Goal: Task Accomplishment & Management: Complete application form

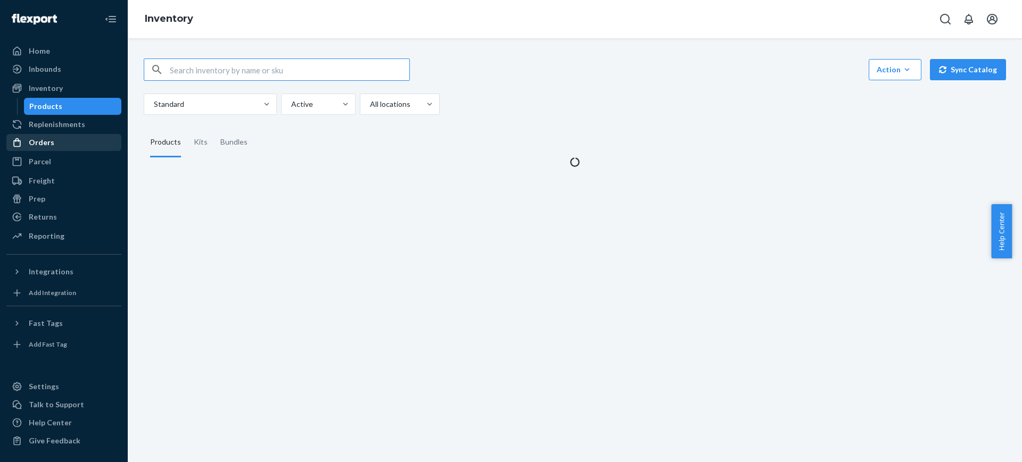
click at [83, 136] on div "Orders" at bounding box center [63, 142] width 113 height 15
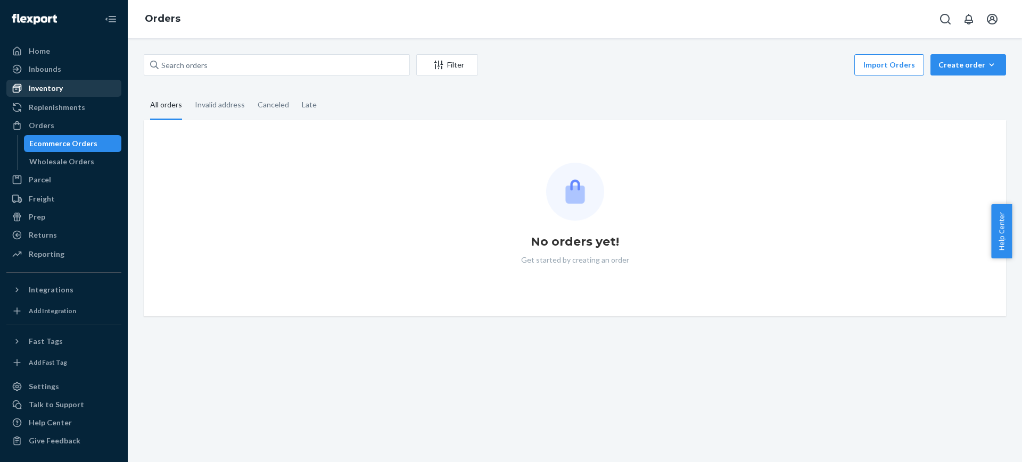
click at [77, 86] on div "Inventory" at bounding box center [63, 88] width 113 height 15
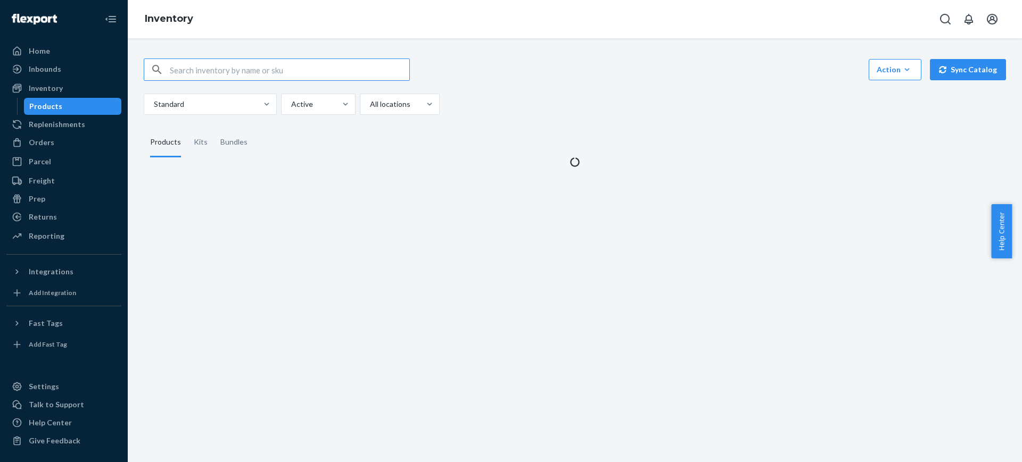
click at [332, 76] on input "text" at bounding box center [289, 69] width 239 height 21
type input "810114047118"
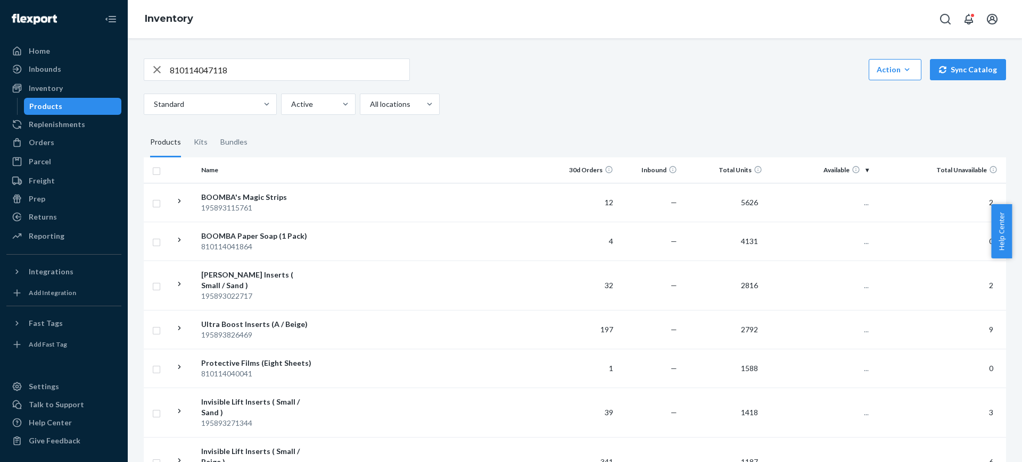
click at [301, 62] on input "810114047118" at bounding box center [289, 69] width 239 height 21
click at [302, 71] on input "810114047118" at bounding box center [289, 69] width 239 height 21
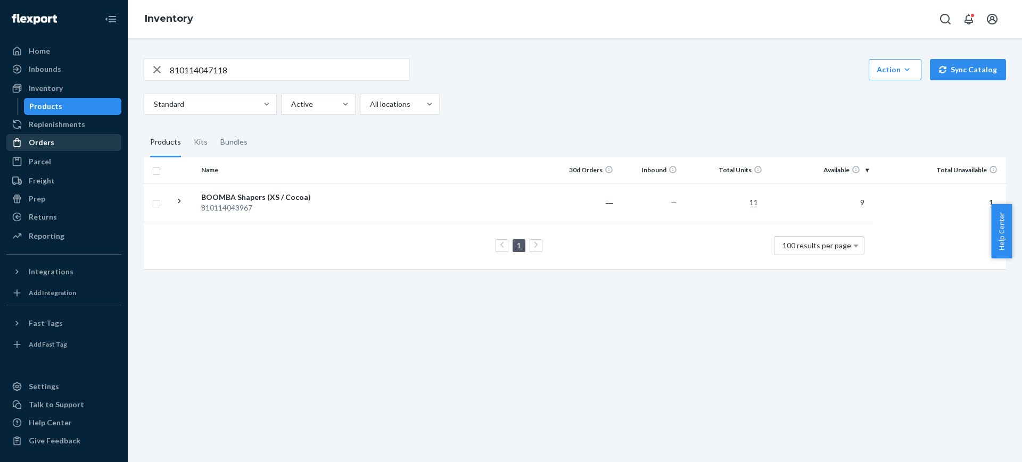
click at [53, 147] on div "Orders" at bounding box center [63, 142] width 113 height 15
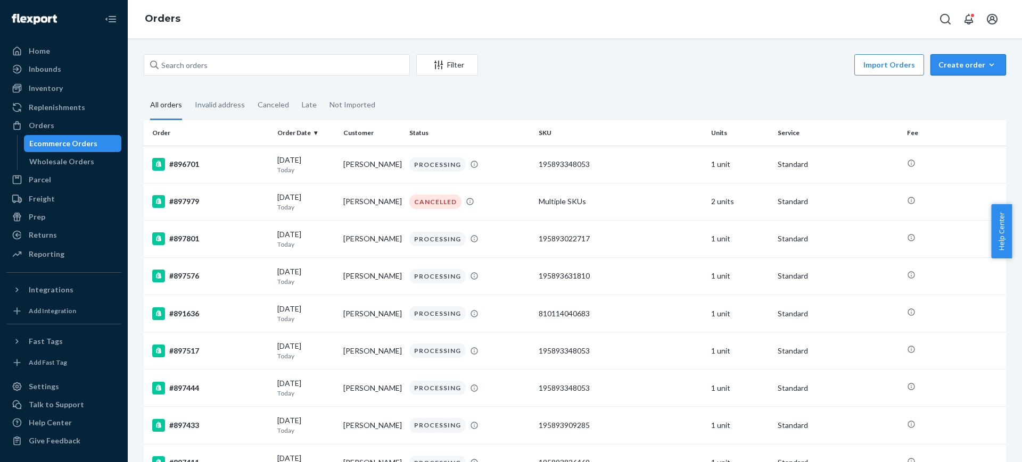
click at [945, 70] on div "Create order" at bounding box center [968, 65] width 60 height 11
click at [944, 89] on span "Ecommerce order" at bounding box center [974, 90] width 66 height 7
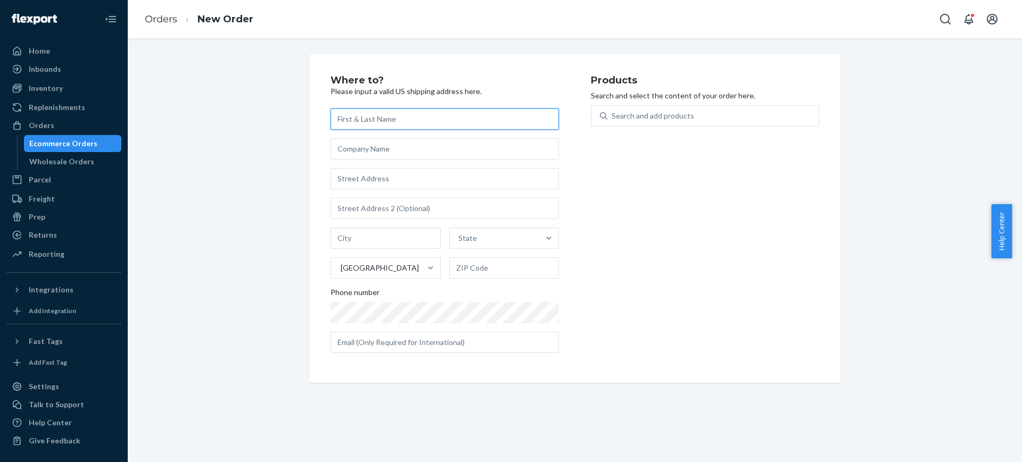
click at [411, 112] on input "text" at bounding box center [444, 119] width 228 height 21
paste input "Brittany Burnbaum"
type input "Brittany Burnbaum"
click at [407, 175] on input "text" at bounding box center [444, 178] width 228 height 21
paste input "336 W 17th St"
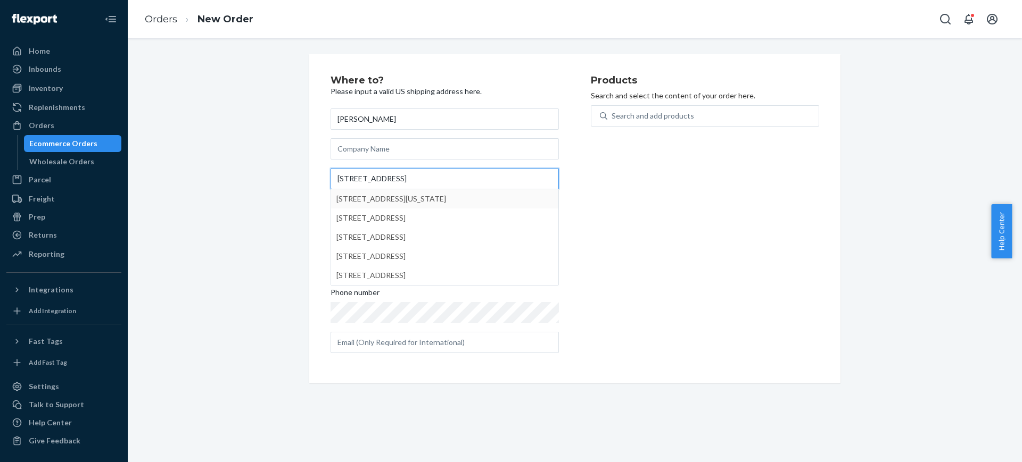
type input "336 W 17th St"
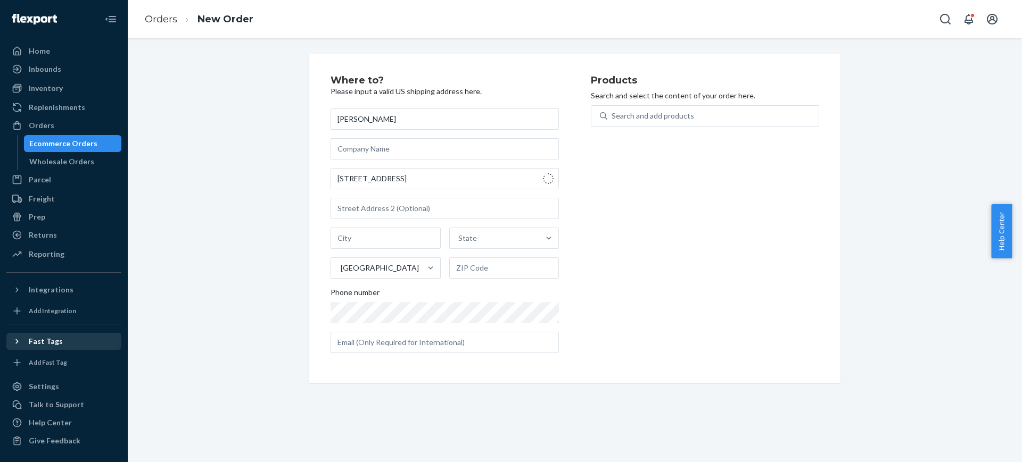
type input "Manhattan - New York"
type input "10011"
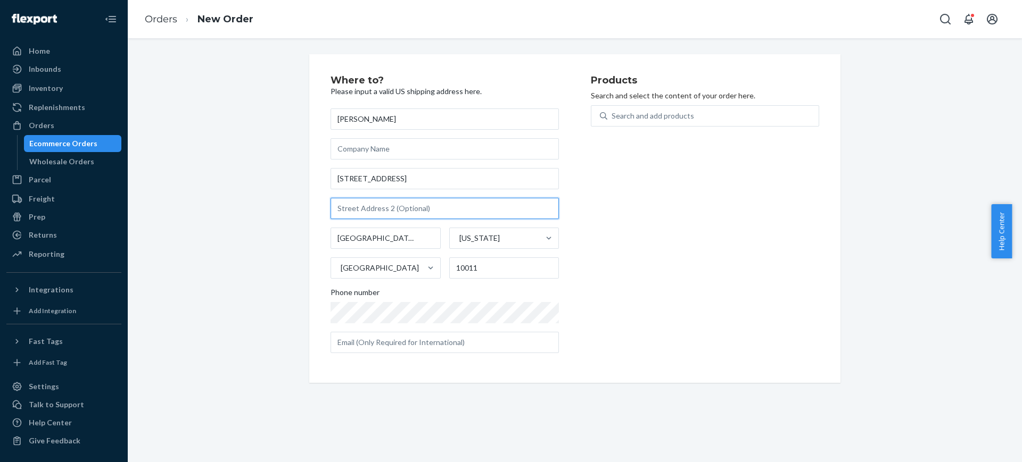
click at [416, 204] on input "text" at bounding box center [444, 208] width 228 height 21
paste input "Apt 5B"
type input "Apt 5B"
drag, startPoint x: 372, startPoint y: 236, endPoint x: 263, endPoint y: 236, distance: 109.1
click at [263, 236] on div "Where to? Please input a valid US shipping address here. Brittany Burnbaum 336 …" at bounding box center [575, 218] width 878 height 329
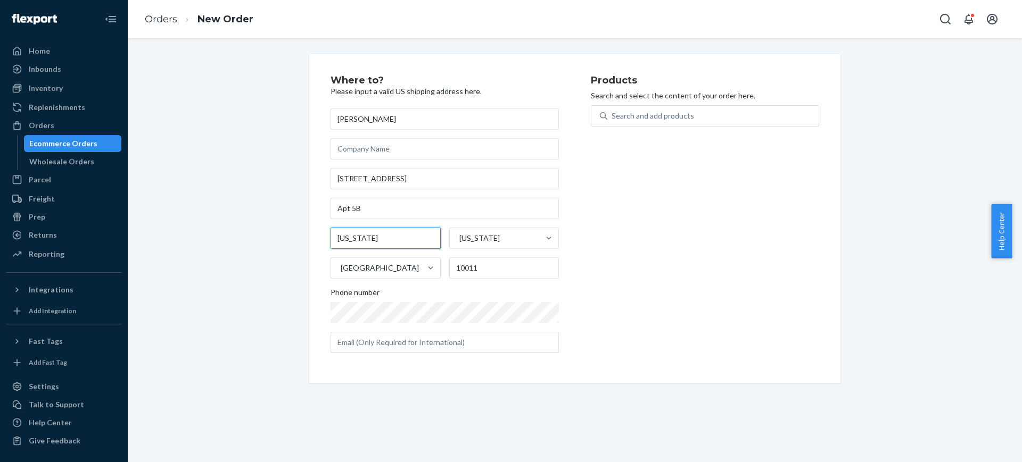
type input "New York"
click at [286, 293] on div "Where to? Please input a valid US shipping address here. Brittany Burnbaum 336 …" at bounding box center [575, 218] width 878 height 329
click at [445, 343] on input "text" at bounding box center [444, 342] width 228 height 21
paste input "akelaburn@yahoo.com"
type input "akelaburn@yahoo.com"
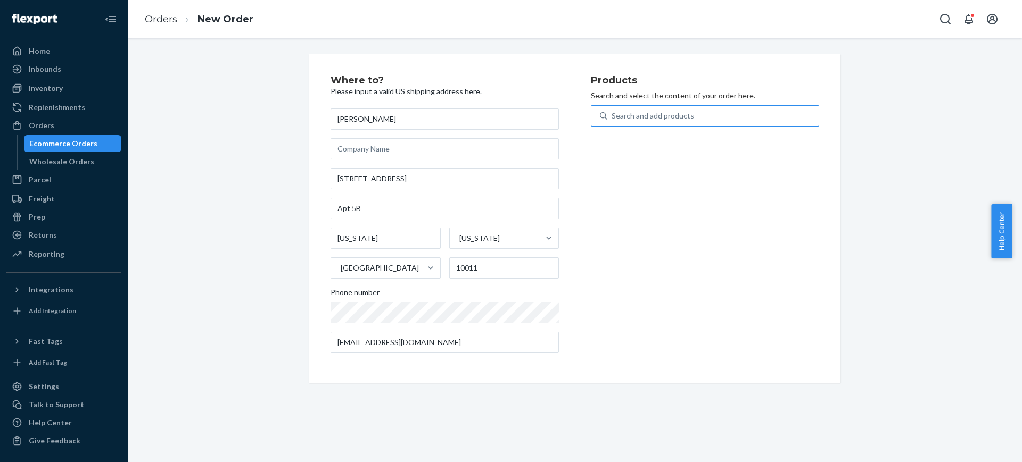
click at [685, 122] on div "Search and add products" at bounding box center [712, 115] width 211 height 19
click at [612, 121] on input "Search and add products" at bounding box center [611, 116] width 1 height 11
paste input "810114047118"
type input "810114047118"
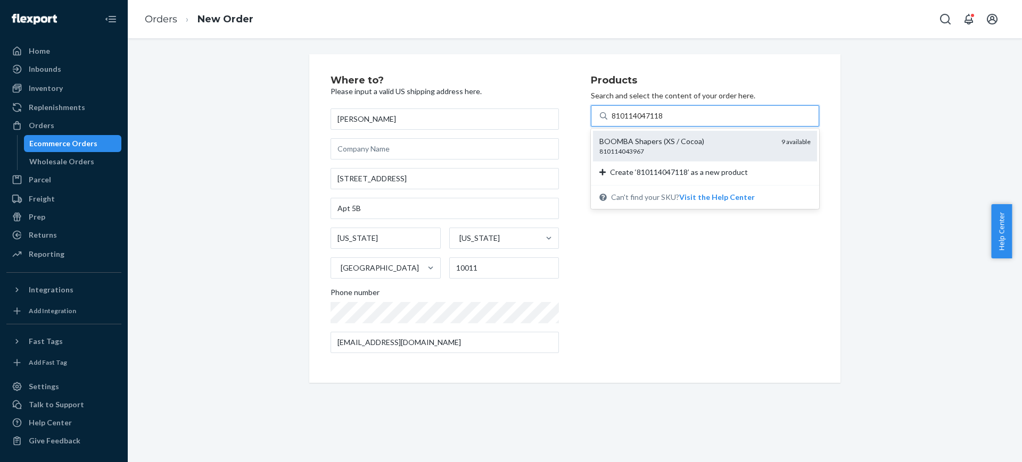
click at [680, 143] on div "BOOMBA Shapers (XS / Cocoa)" at bounding box center [685, 141] width 173 height 11
click at [664, 121] on input "810114047118" at bounding box center [637, 116] width 53 height 11
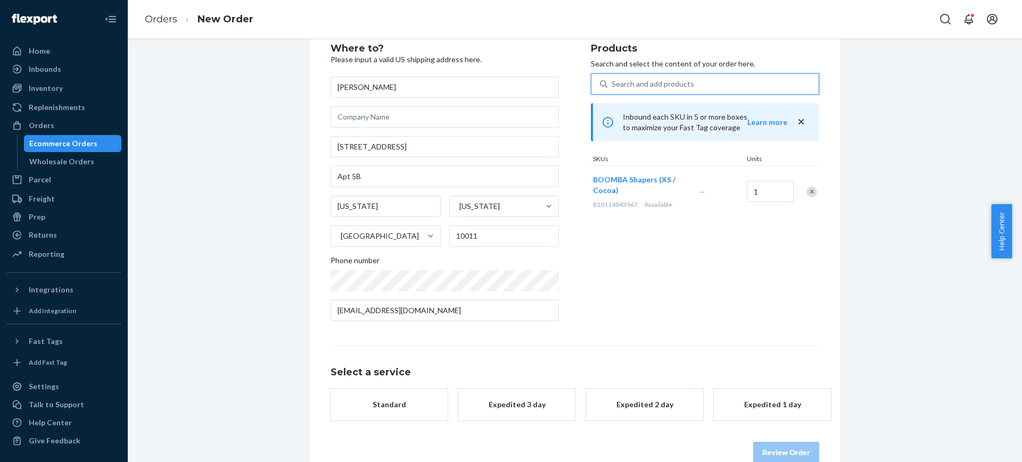
scroll to position [54, 0]
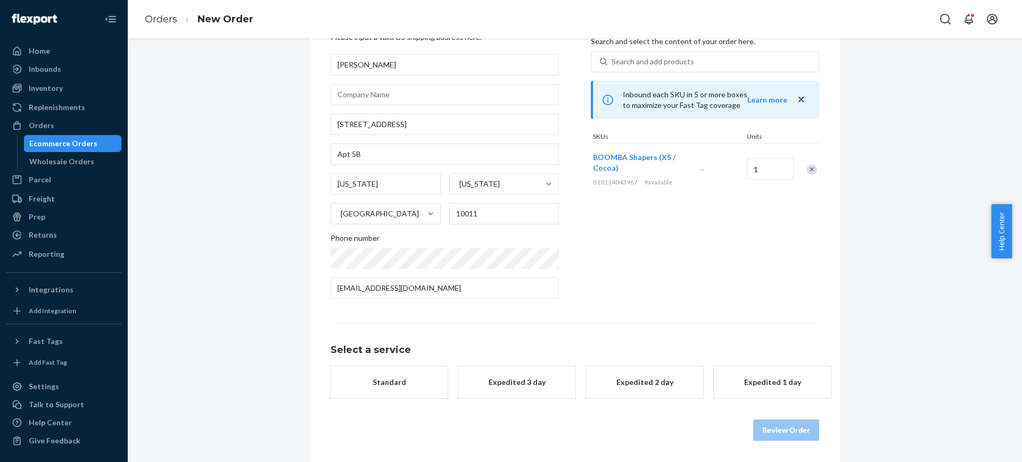
click at [647, 387] on div "Expedited 2 day" at bounding box center [644, 382] width 85 height 11
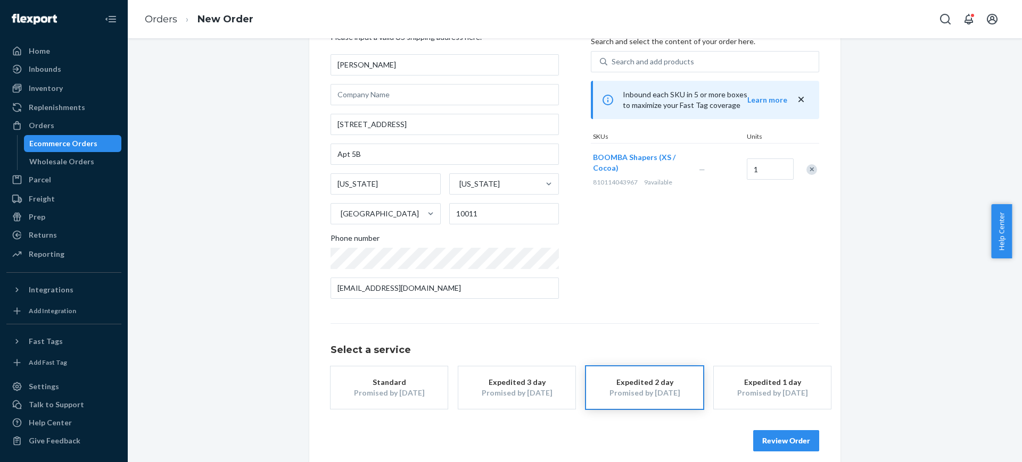
click at [723, 73] on div "Search and add products Inbound each SKU in 5 or more boxes to maximize your Fa…" at bounding box center [705, 123] width 228 height 144
click at [710, 60] on div "Search and add products" at bounding box center [712, 61] width 211 height 19
click at [612, 60] on input "Search and add products" at bounding box center [611, 61] width 1 height 11
paste input "BOOMBA Shapers XS / Cocoa / With Gusset SKU"
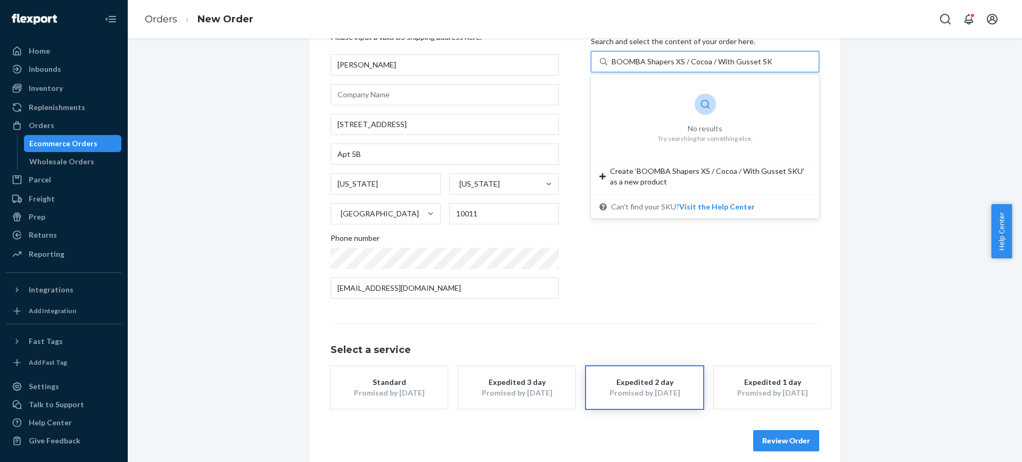
click at [752, 59] on input "BOOMBA Shapers XS / Cocoa / With Gusset SKU" at bounding box center [691, 61] width 161 height 11
click at [754, 59] on input "BOOMBA Shapers XS / Cocoa / With Gusset SKU" at bounding box center [691, 61] width 161 height 11
type input "BOOMBA Shapers XS / Cocoa / With Gusset"
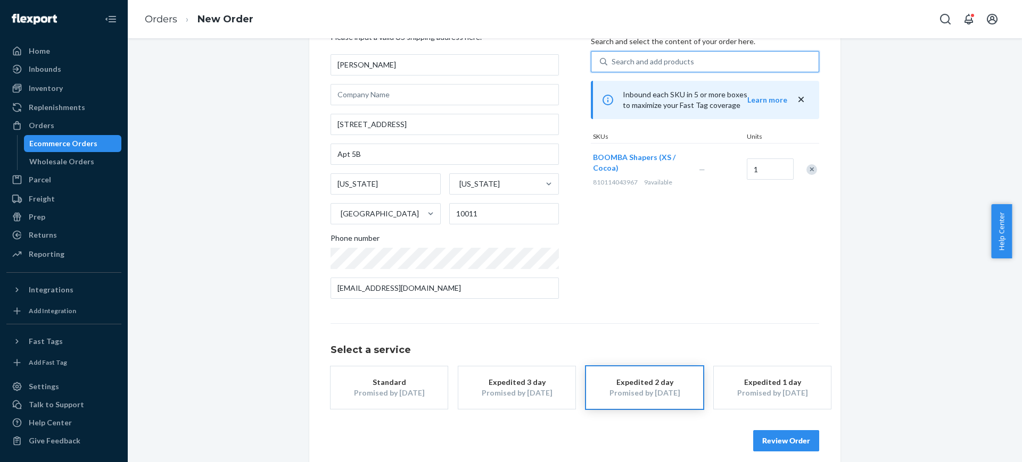
click at [690, 58] on div "Search and add products" at bounding box center [712, 61] width 211 height 19
click at [612, 58] on input "0 results available. Select is focused ,type to refine list, press Down to open…" at bounding box center [611, 61] width 1 height 11
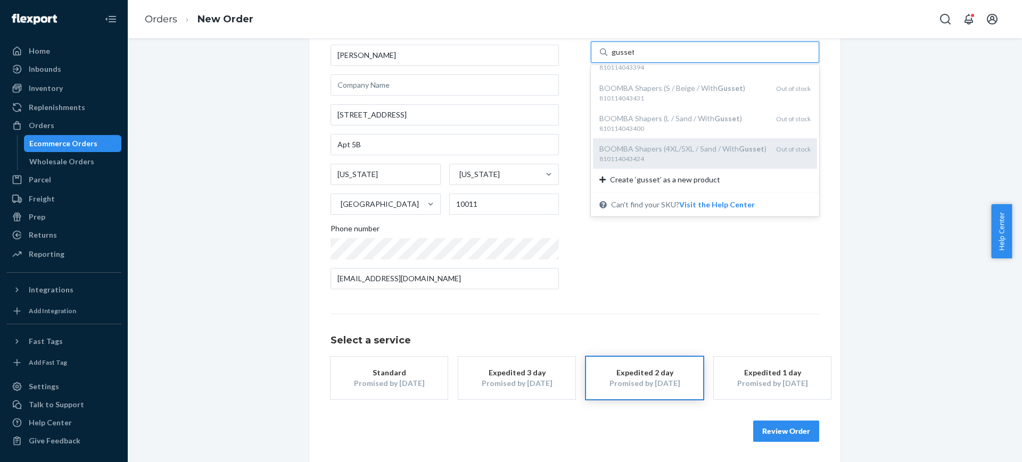
scroll to position [65, 0]
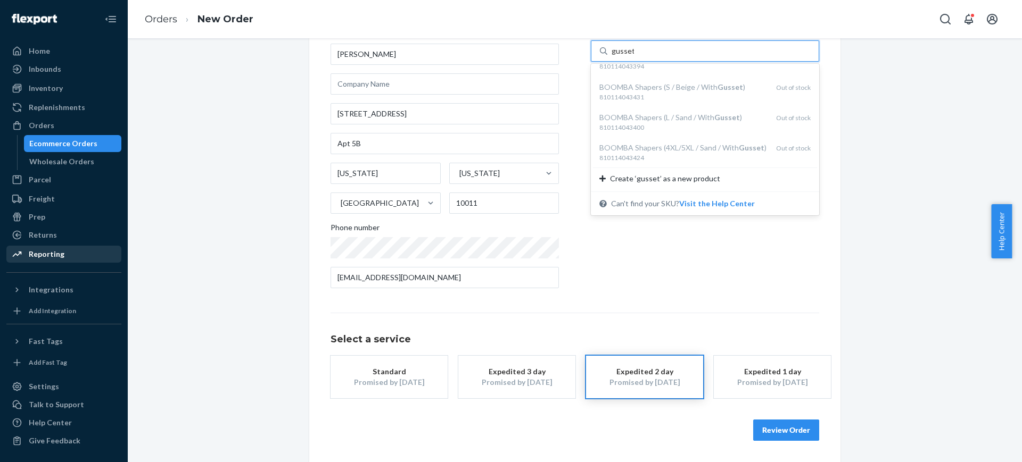
type input "gusset"
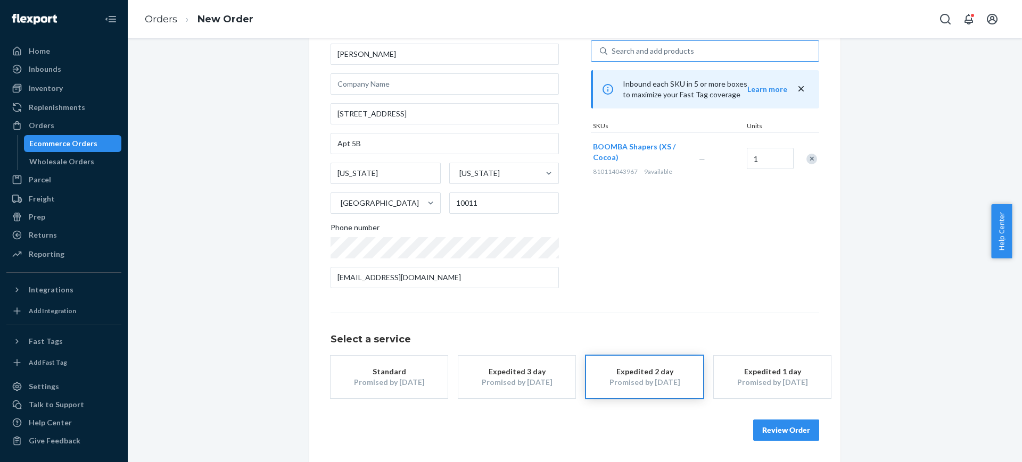
click at [697, 55] on div "Search and add products" at bounding box center [712, 51] width 211 height 19
click at [612, 55] on input "Search and add products" at bounding box center [611, 51] width 1 height 11
paste input "810114047118"
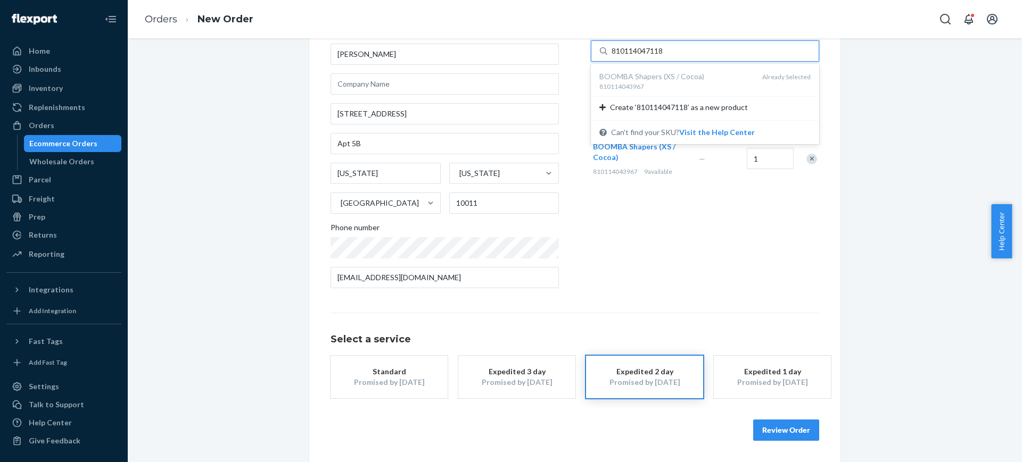
type input "810114047118"
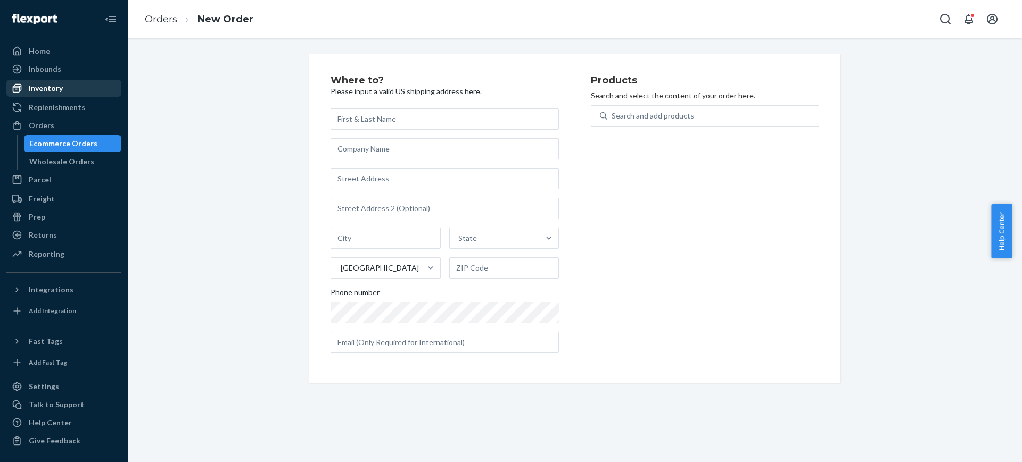
click at [70, 88] on div "Inventory" at bounding box center [63, 88] width 113 height 15
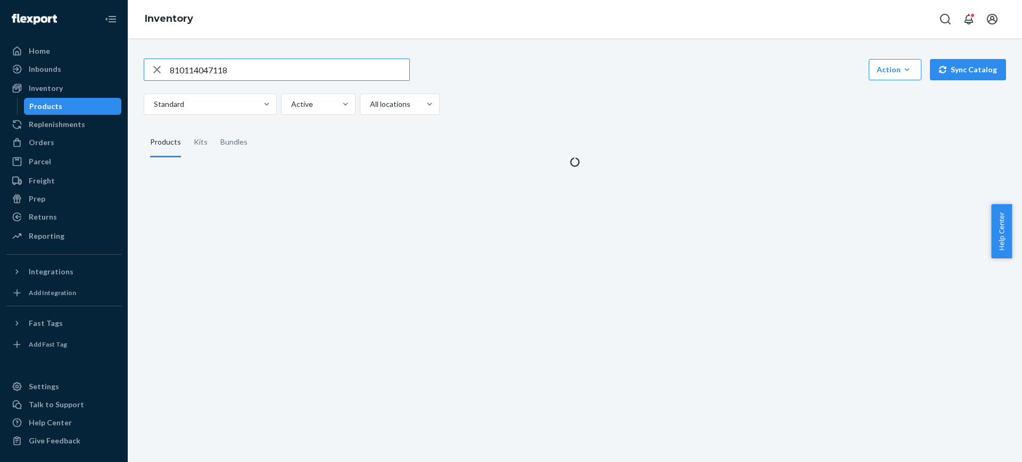
type input "810114047118"
click at [331, 70] on input "810114047118" at bounding box center [289, 69] width 239 height 21
